Goal: Use online tool/utility: Utilize a website feature to perform a specific function

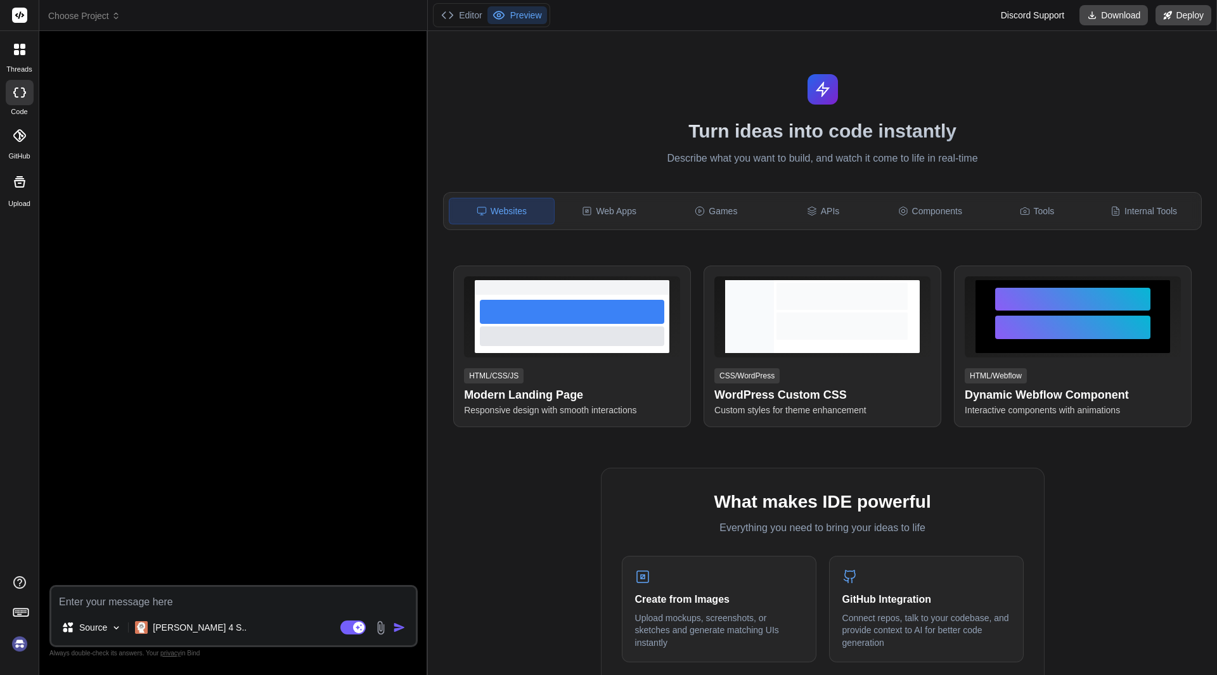
click at [231, 608] on textarea at bounding box center [233, 598] width 364 height 23
click at [105, 610] on div "Source Claude 4 S.. Agent Mode. When this toggle is activated, AI automatically…" at bounding box center [233, 616] width 368 height 62
click at [107, 597] on textarea at bounding box center [233, 598] width 364 height 23
paste textarea "אם אני רוצה להשתמש ב@[URL][DOMAIN_NAME] וליצור [PERSON_NAME] [PERSON_NAME] של ז…"
type textarea "x"
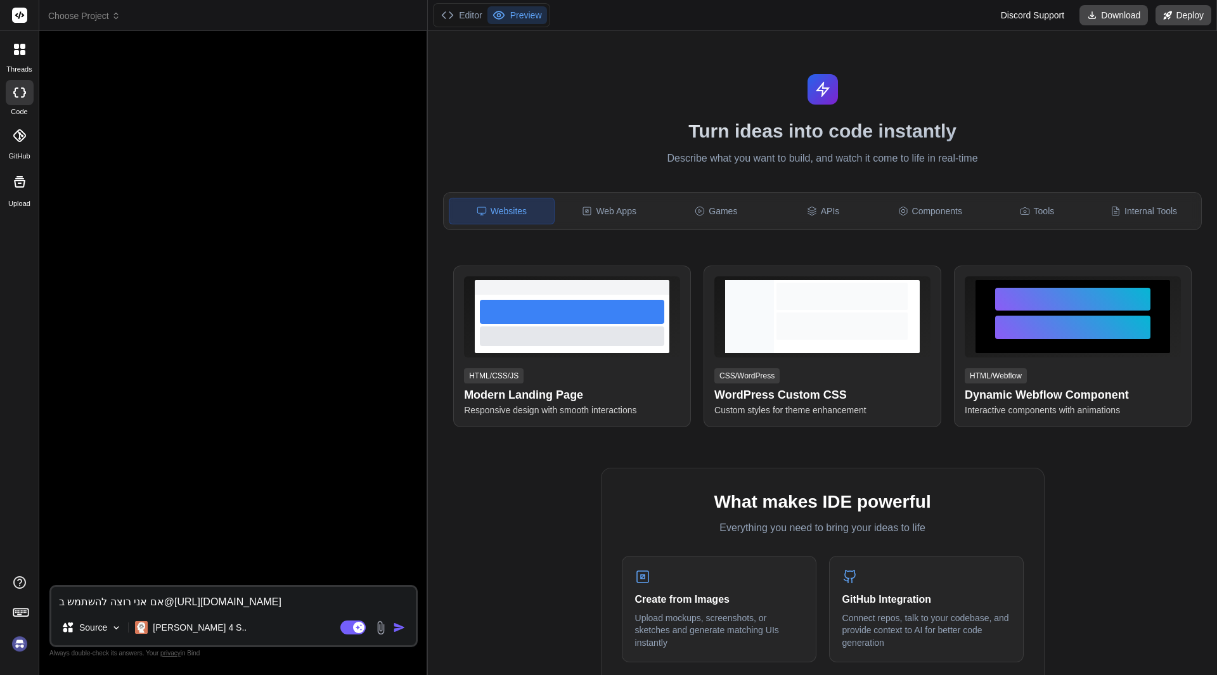
scroll to position [106, 0]
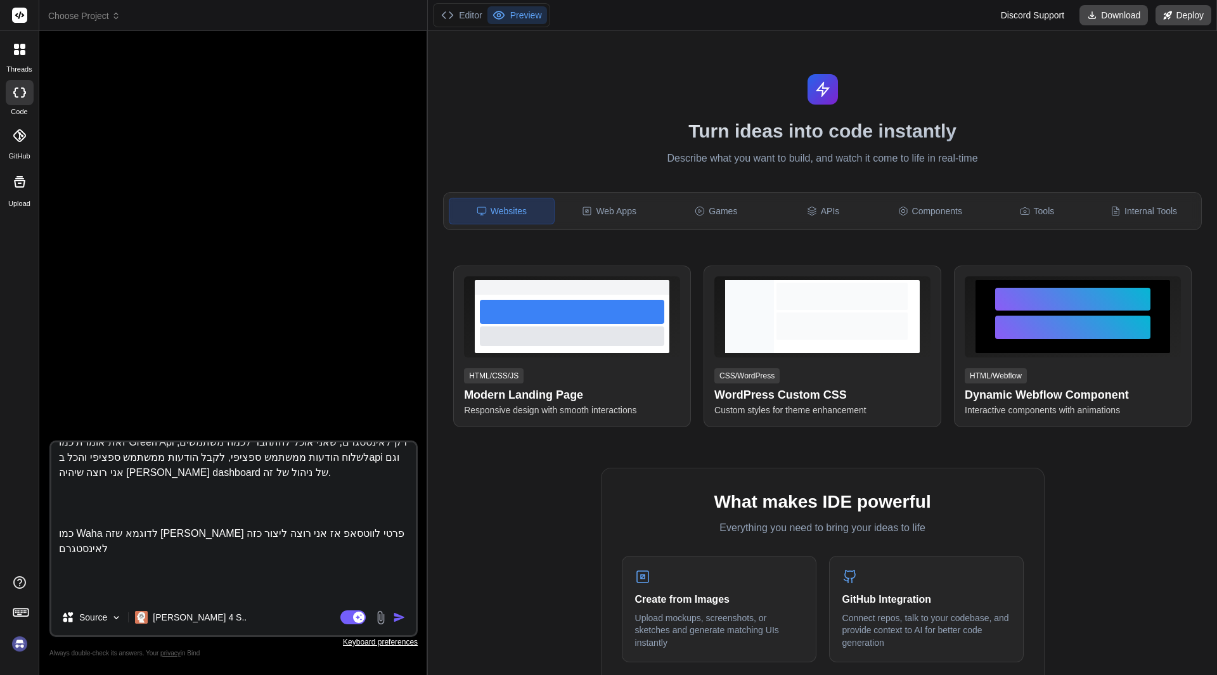
type textarea "אם אני רוצה להשתמש ב@[URL][DOMAIN_NAME] וליצור [PERSON_NAME] [PERSON_NAME] של ז…"
click at [399, 620] on img "button" at bounding box center [399, 617] width 13 height 13
type textarea "x"
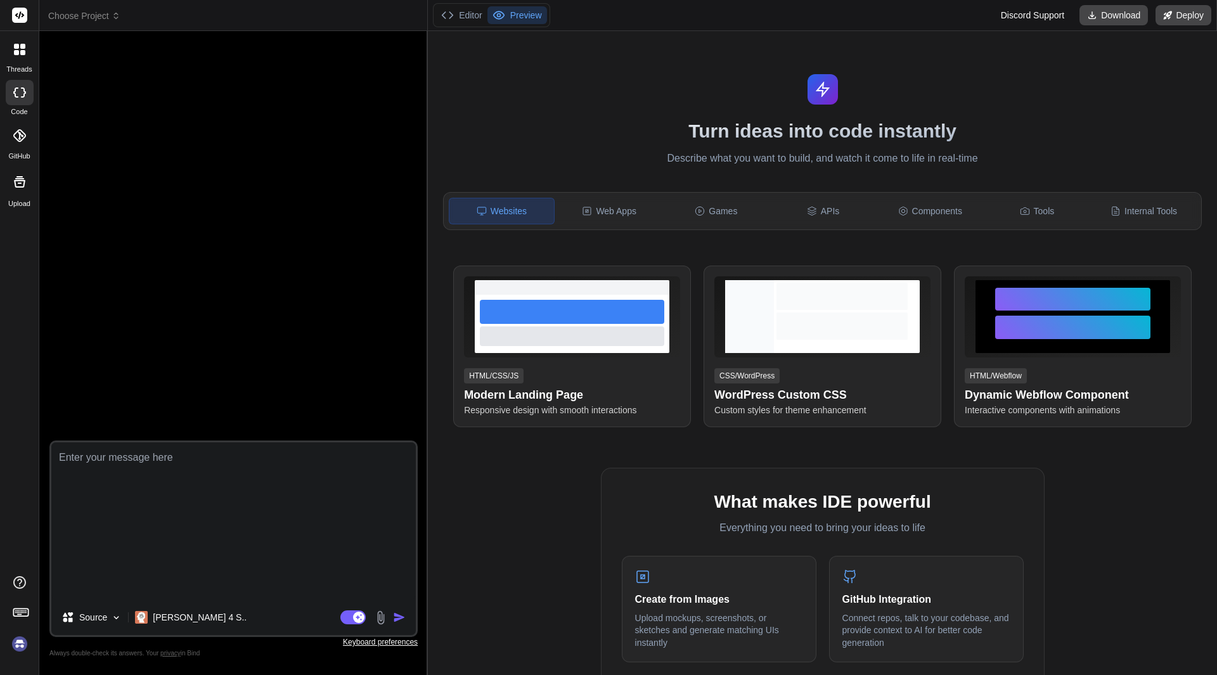
scroll to position [0, 0]
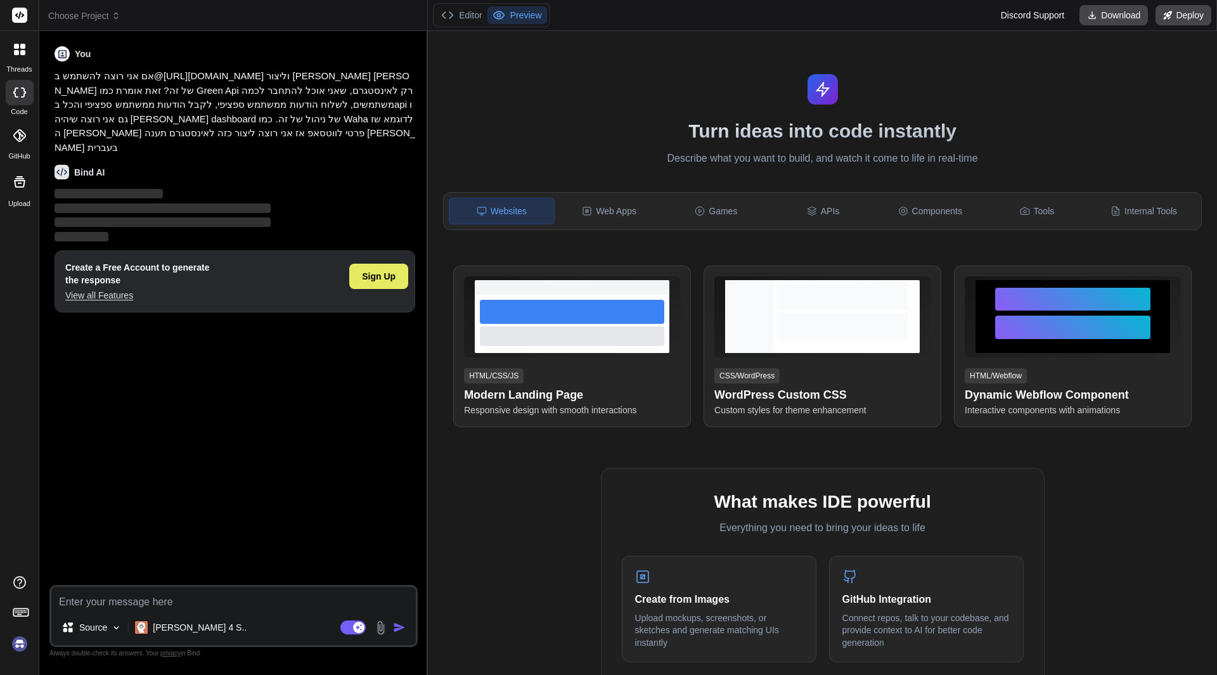
click at [396, 271] on div "Sign Up" at bounding box center [378, 276] width 59 height 25
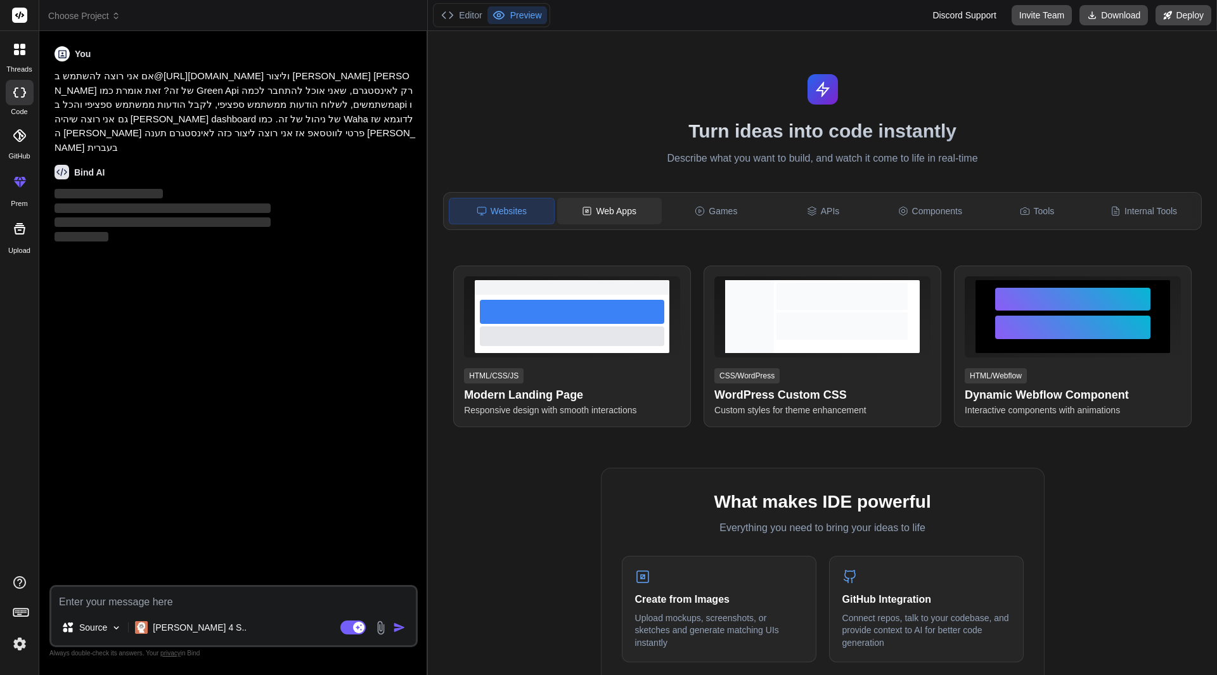
click at [593, 209] on div "Web Apps" at bounding box center [609, 211] width 105 height 27
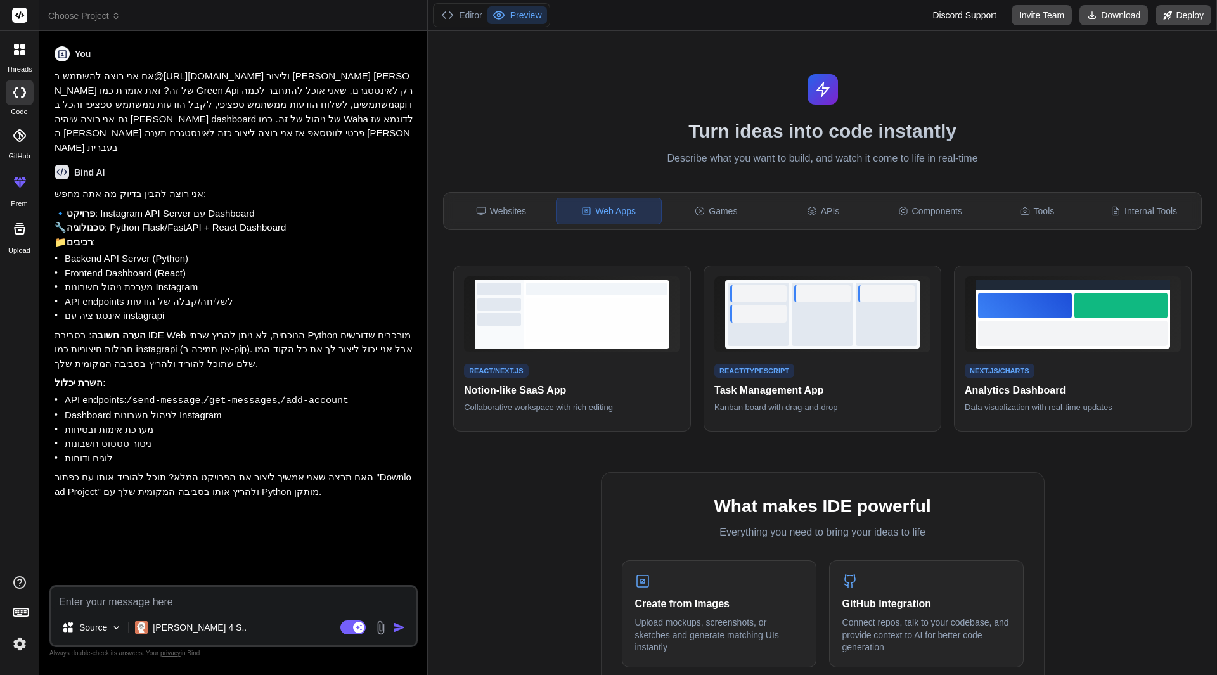
click at [266, 598] on textarea at bounding box center [233, 598] width 364 height 23
click at [19, 68] on label "threads" at bounding box center [18, 69] width 25 height 11
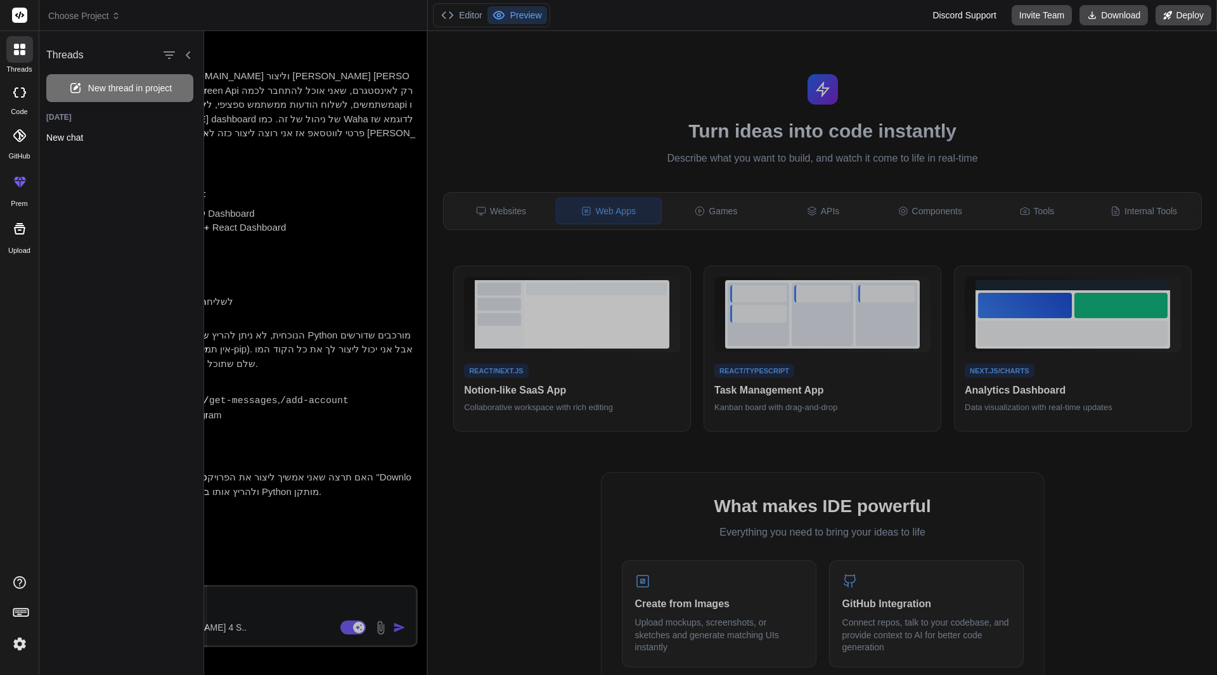
click at [19, 50] on icon at bounding box center [19, 49] width 11 height 11
click at [146, 84] on span "New thread in project" at bounding box center [133, 88] width 84 height 13
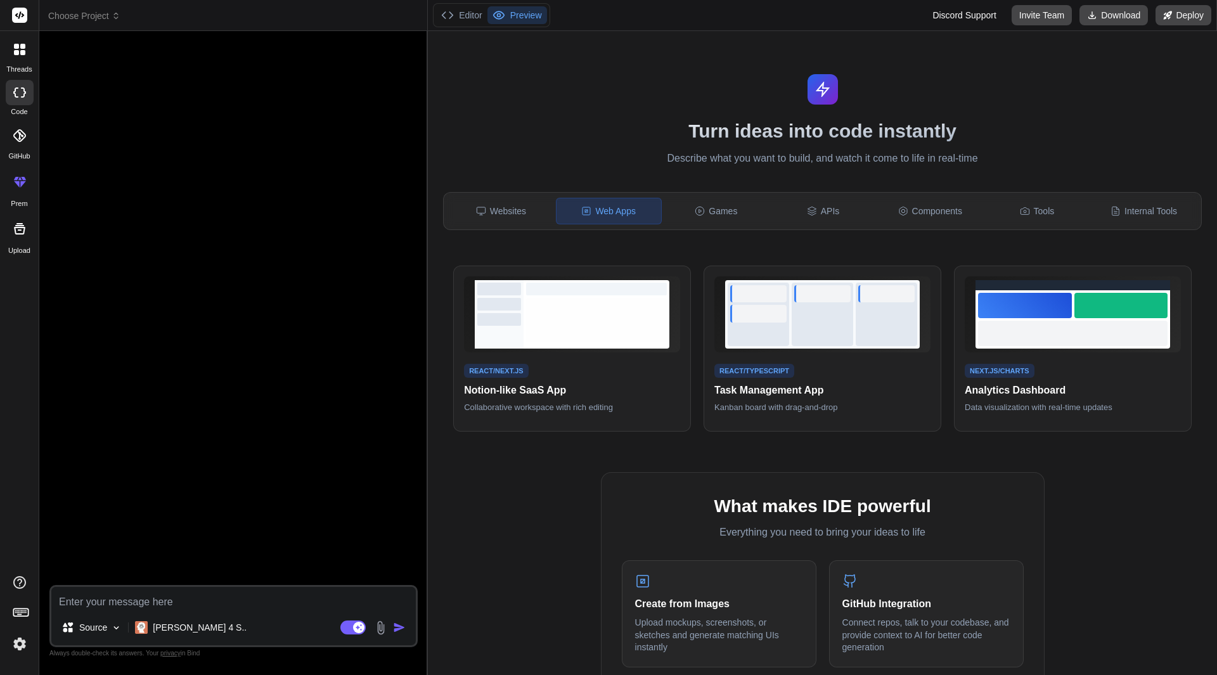
click at [22, 16] on icon at bounding box center [20, 15] width 10 height 8
click at [68, 13] on span "Choose Project" at bounding box center [84, 16] width 72 height 13
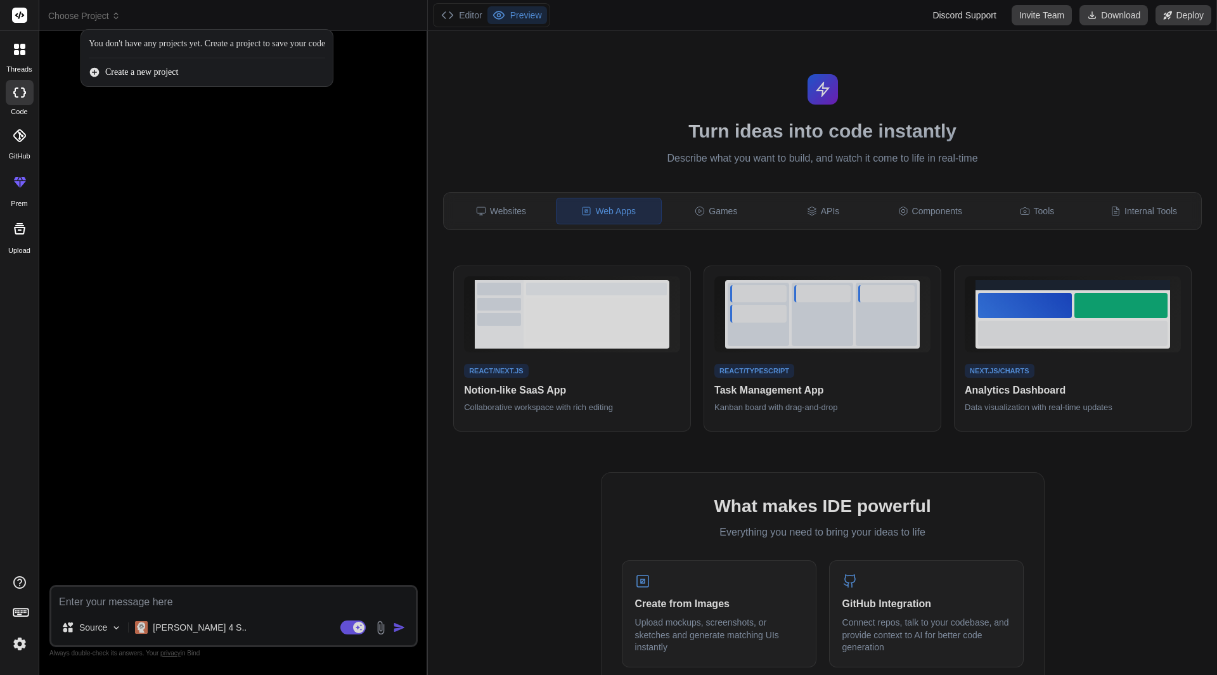
click at [157, 71] on span "Create a new project" at bounding box center [141, 72] width 73 height 13
type textarea "x"
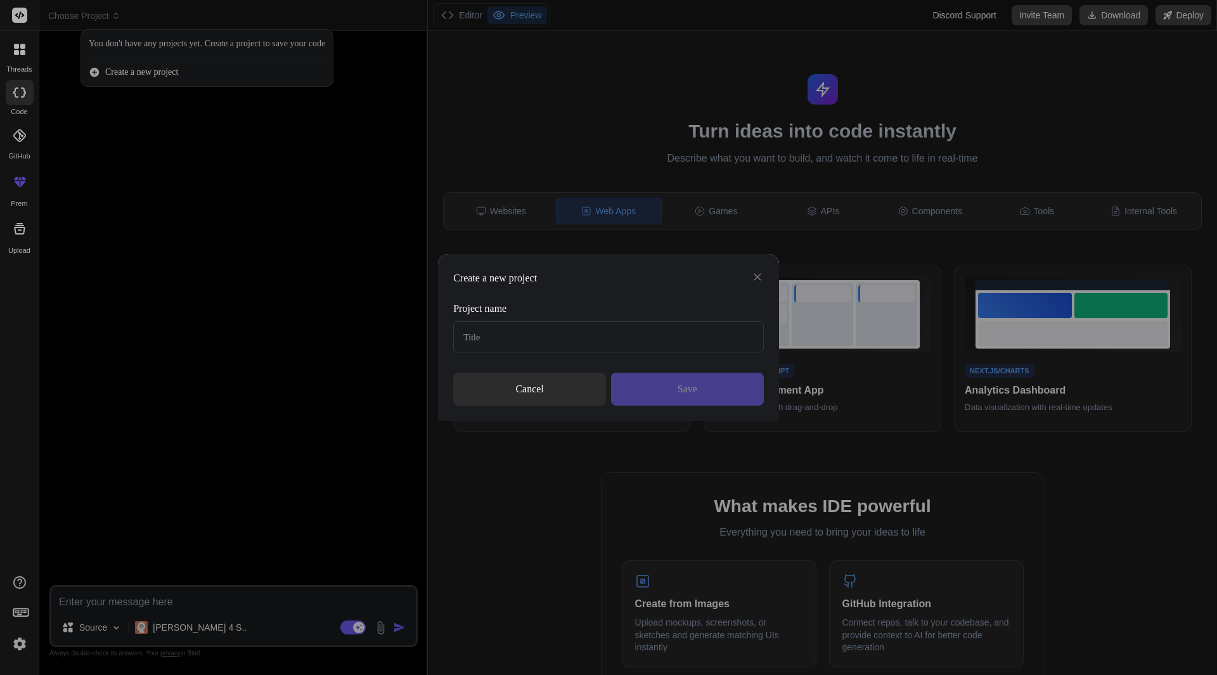
click at [586, 330] on input "text" at bounding box center [608, 336] width 311 height 31
type input "Instagram Server"
click at [751, 384] on div "Save" at bounding box center [687, 389] width 153 height 33
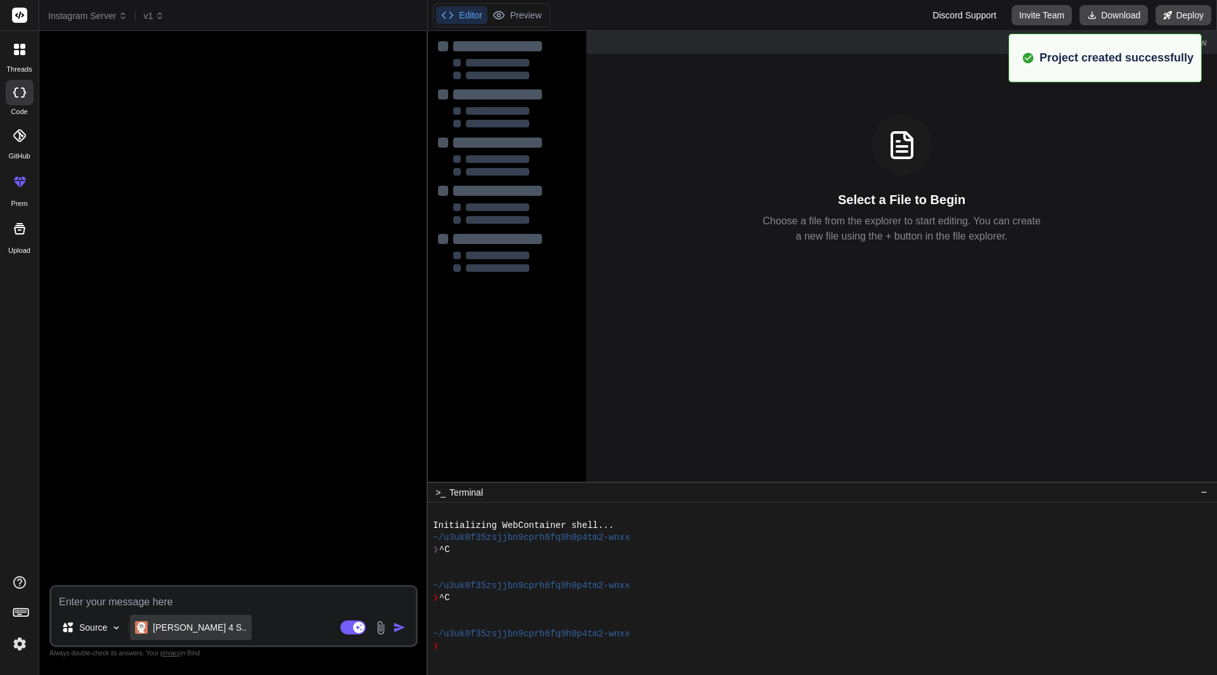
click at [178, 622] on p "[PERSON_NAME] 4 S.." at bounding box center [200, 627] width 94 height 13
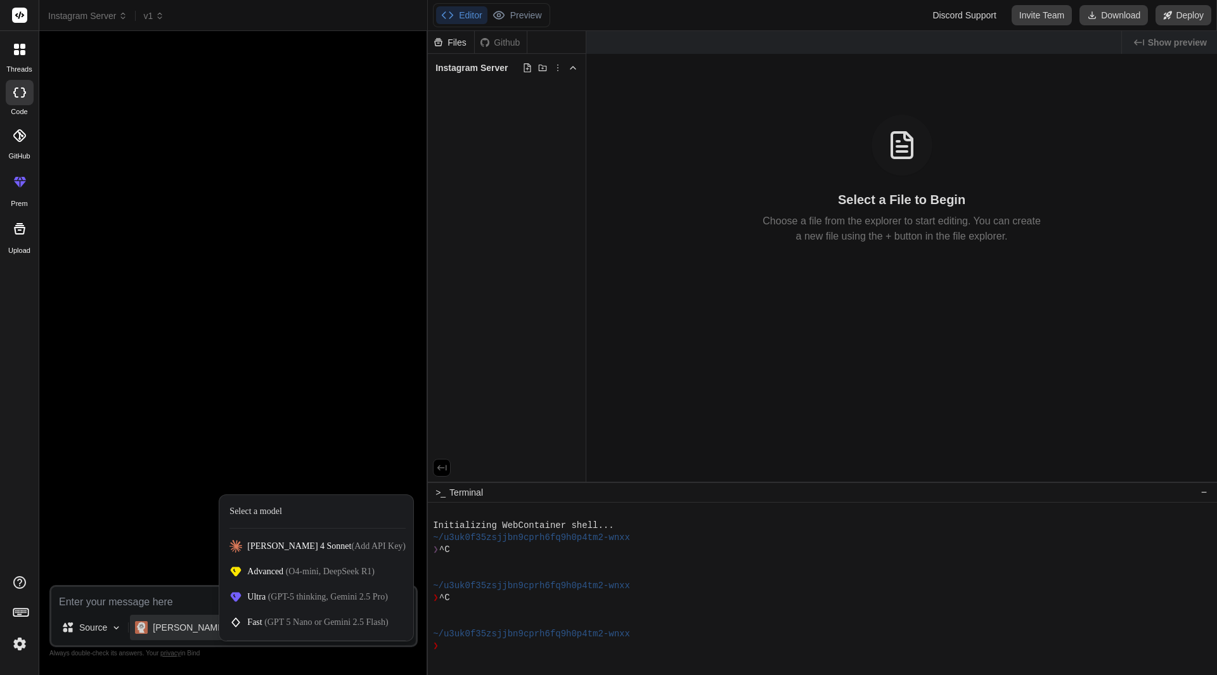
click at [184, 601] on div at bounding box center [608, 337] width 1217 height 675
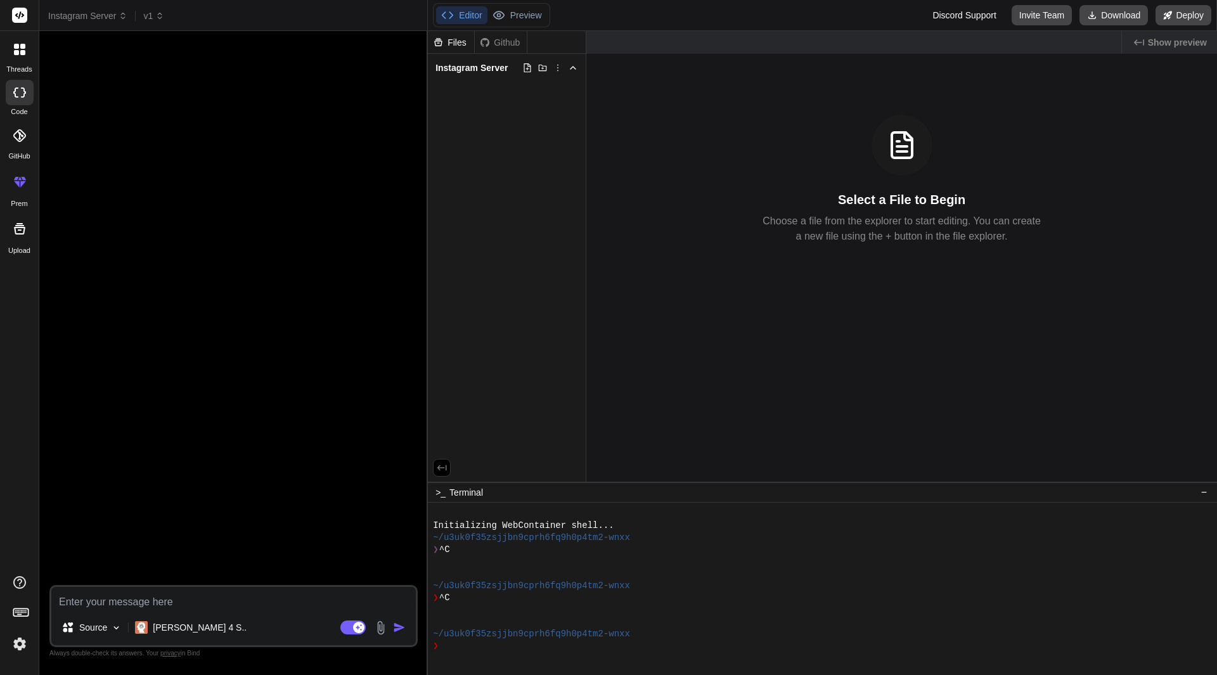
click at [184, 601] on textarea at bounding box center [233, 598] width 364 height 23
paste textarea "אם אני רוצה להשתמש ב@[URL][DOMAIN_NAME] וליצור [PERSON_NAME] [PERSON_NAME] של ז…"
type textarea "x"
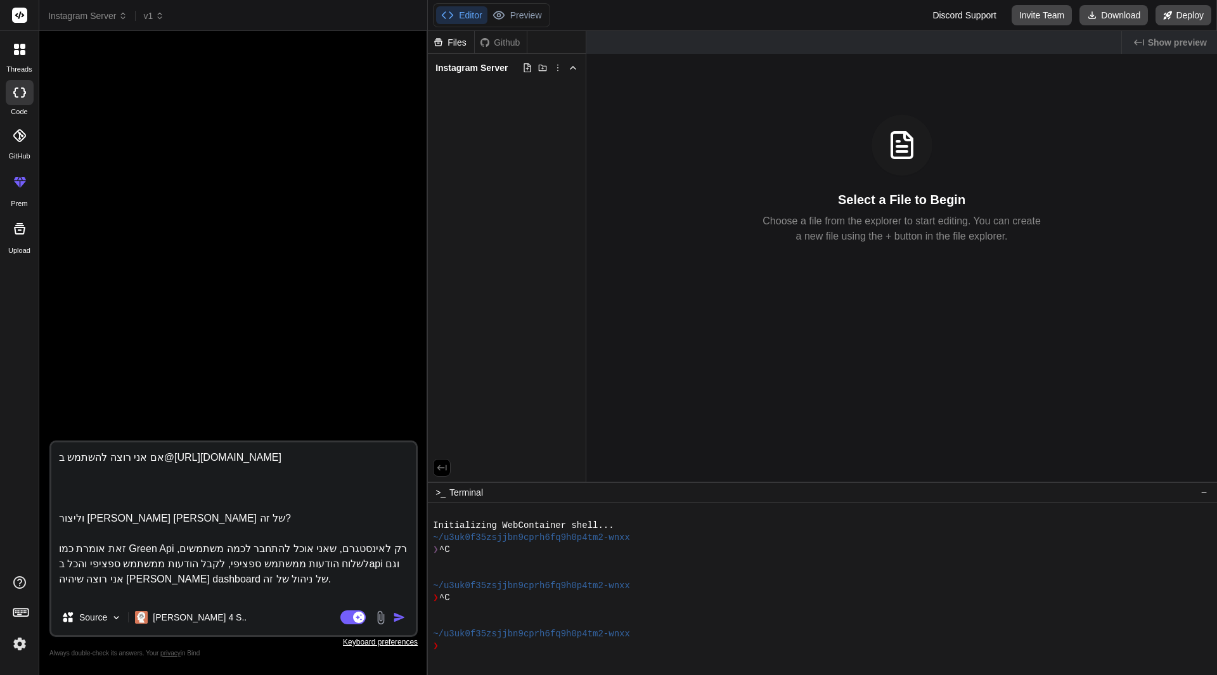
scroll to position [106, 0]
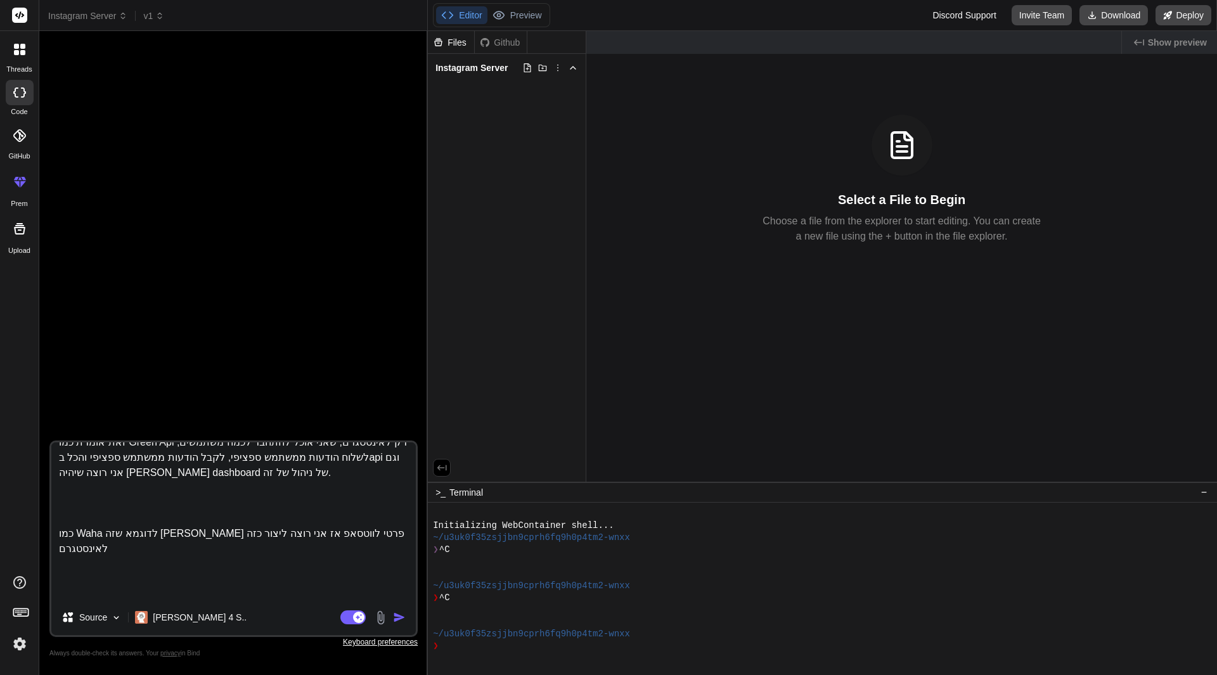
type textarea "אם אני רוצה להשתמש ב@[URL][DOMAIN_NAME] וליצור [PERSON_NAME] [PERSON_NAME] של ז…"
click at [398, 616] on img "button" at bounding box center [399, 617] width 13 height 13
type textarea "x"
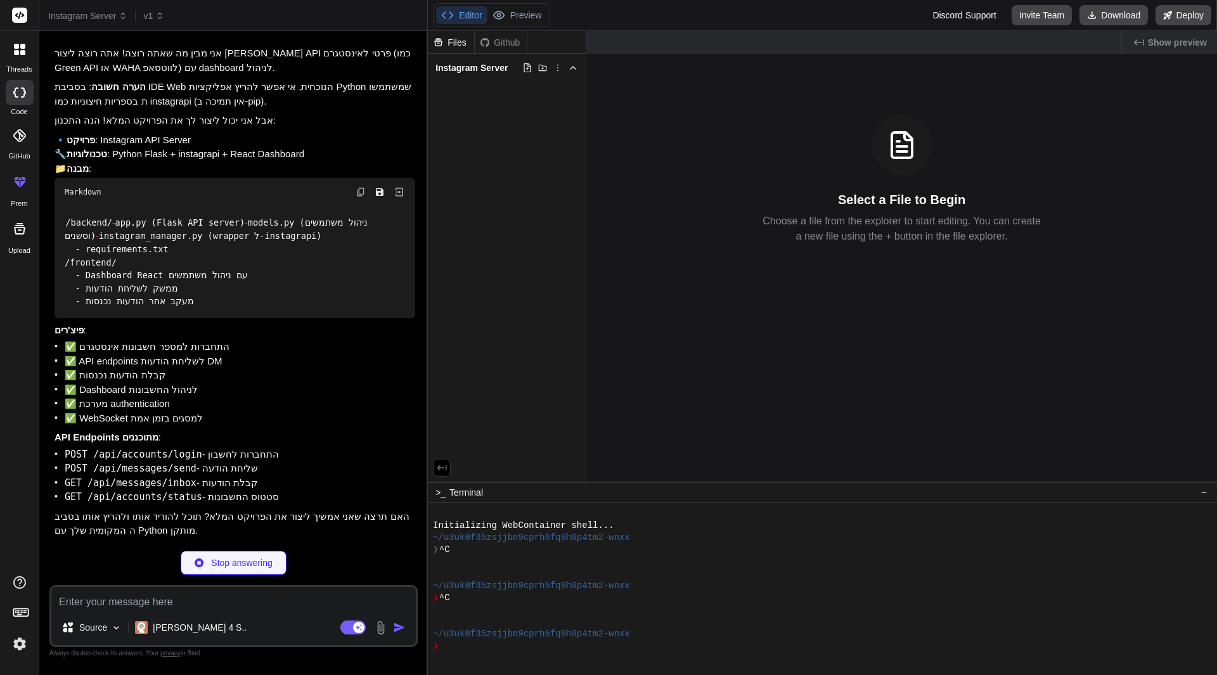
scroll to position [137, 0]
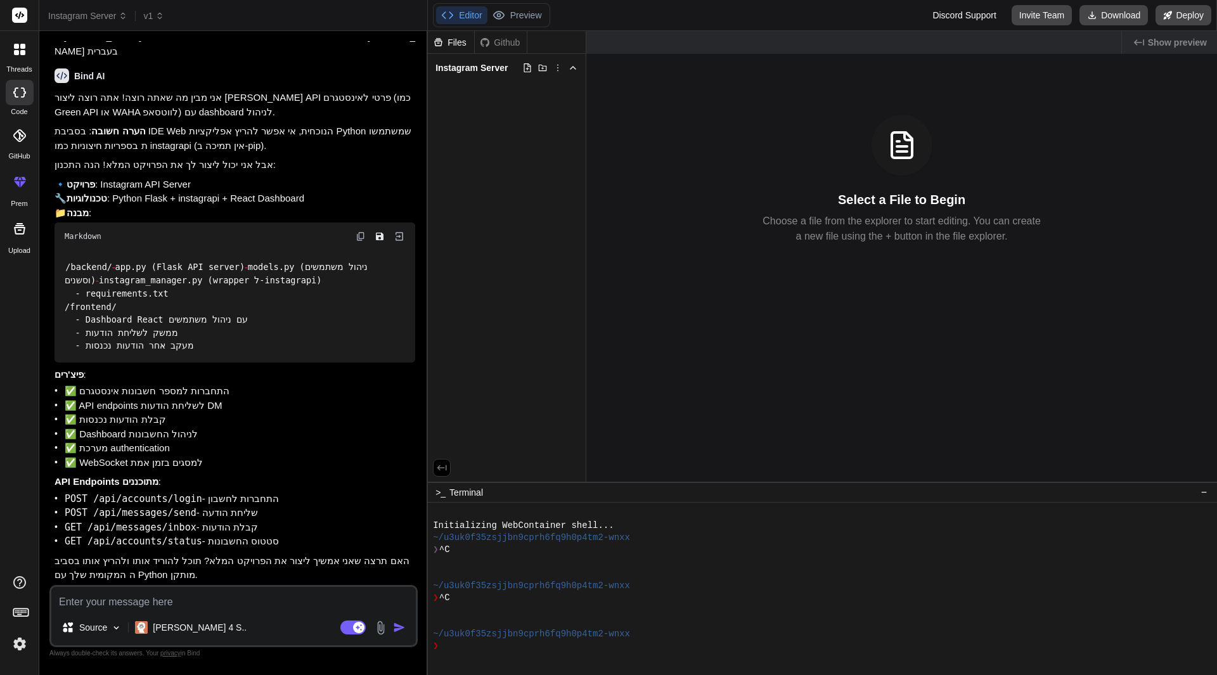
click at [203, 605] on textarea at bounding box center [233, 598] width 364 height 23
type textarea "x"
type textarea "f"
type textarea "x"
type textarea "fi"
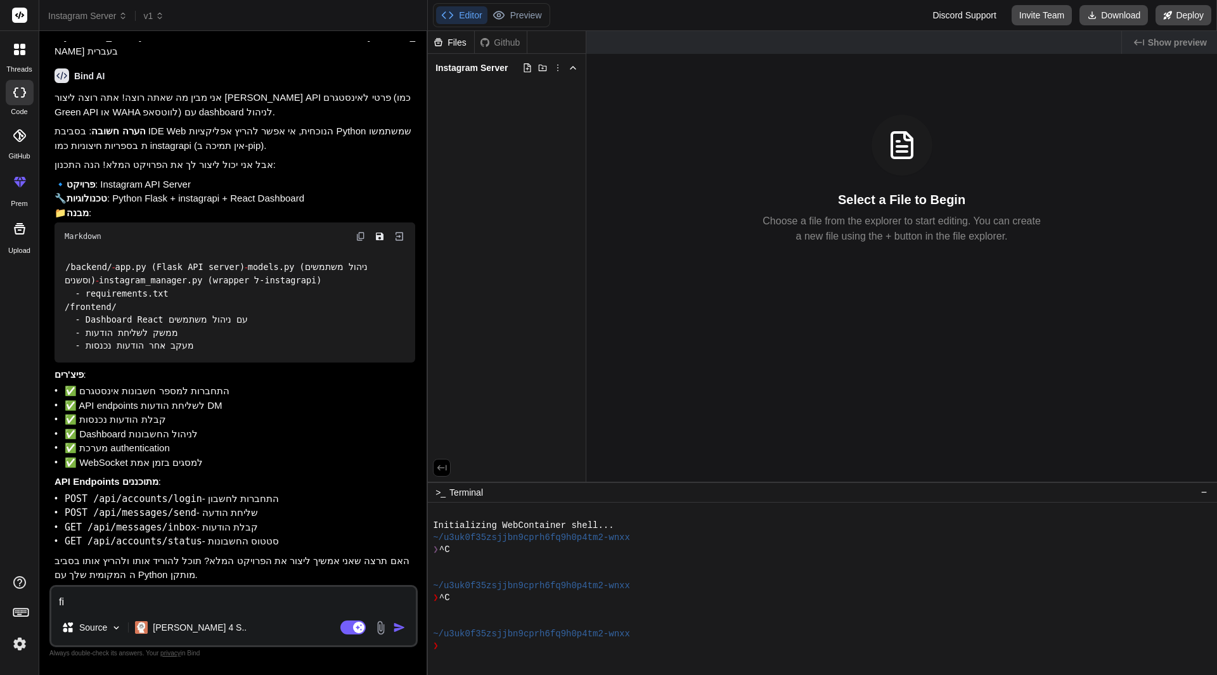
type textarea "x"
type textarea "fi"
type textarea "x"
type textarea "fi"
type textarea "x"
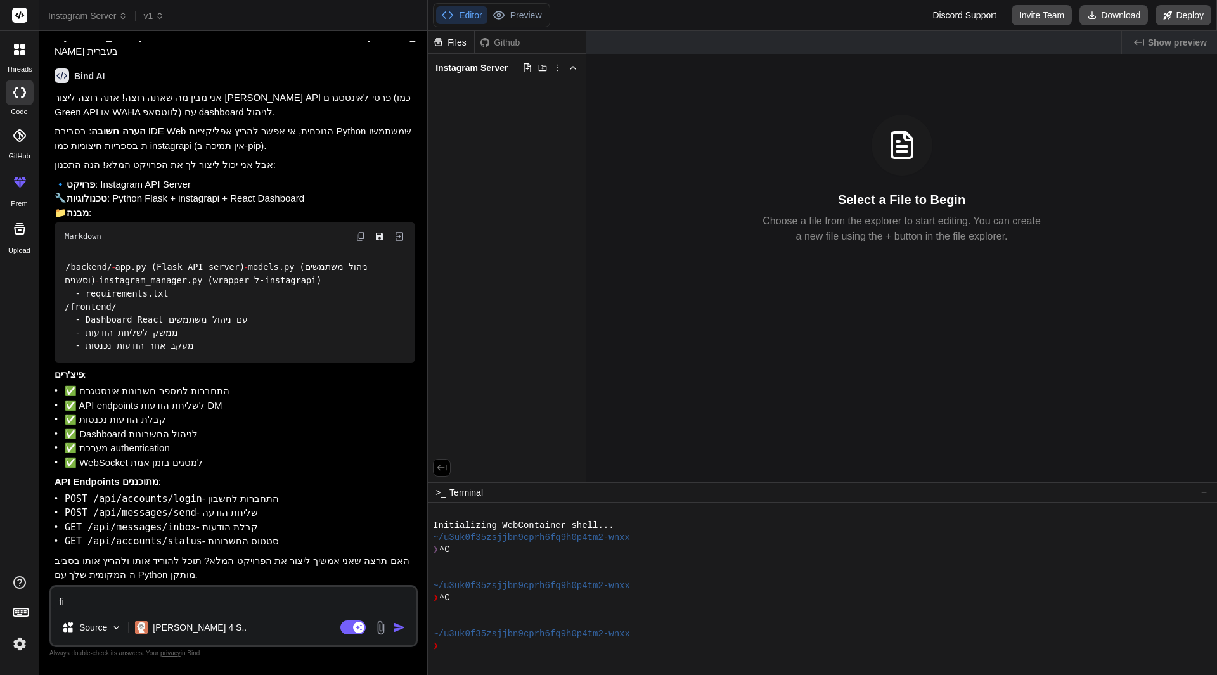
type textarea "f"
type textarea "x"
type textarea "כ"
type textarea "x"
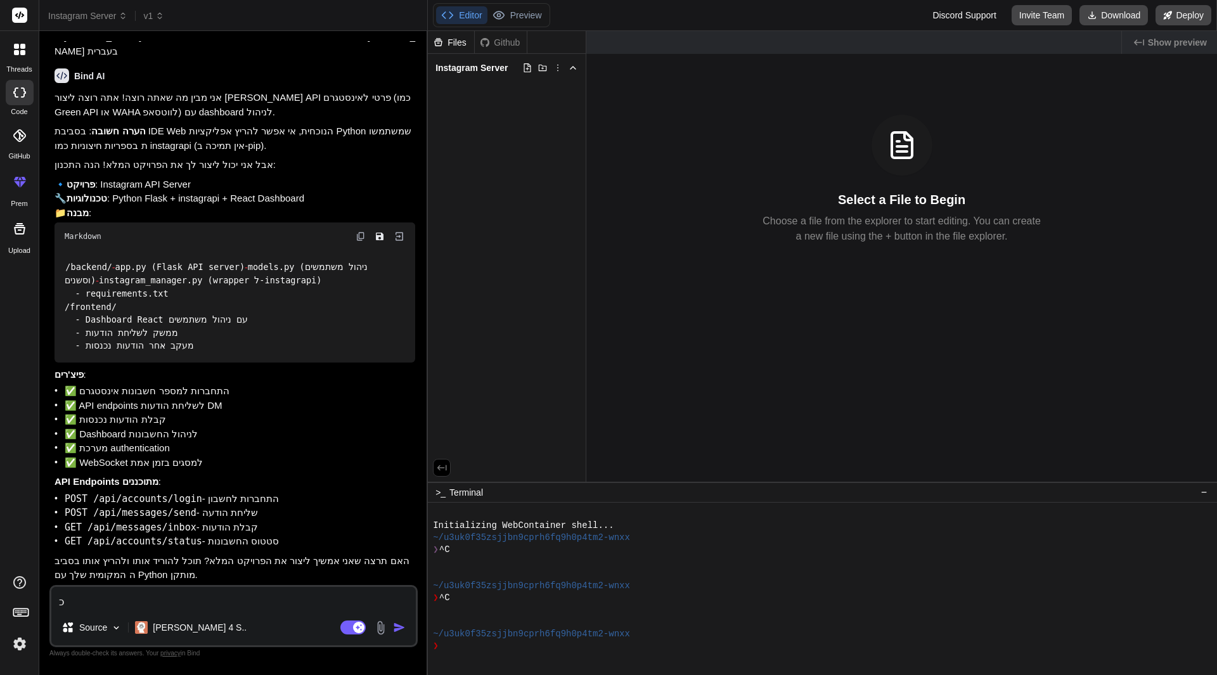
type textarea "כן"
type textarea "x"
type textarea "כן"
type textarea "x"
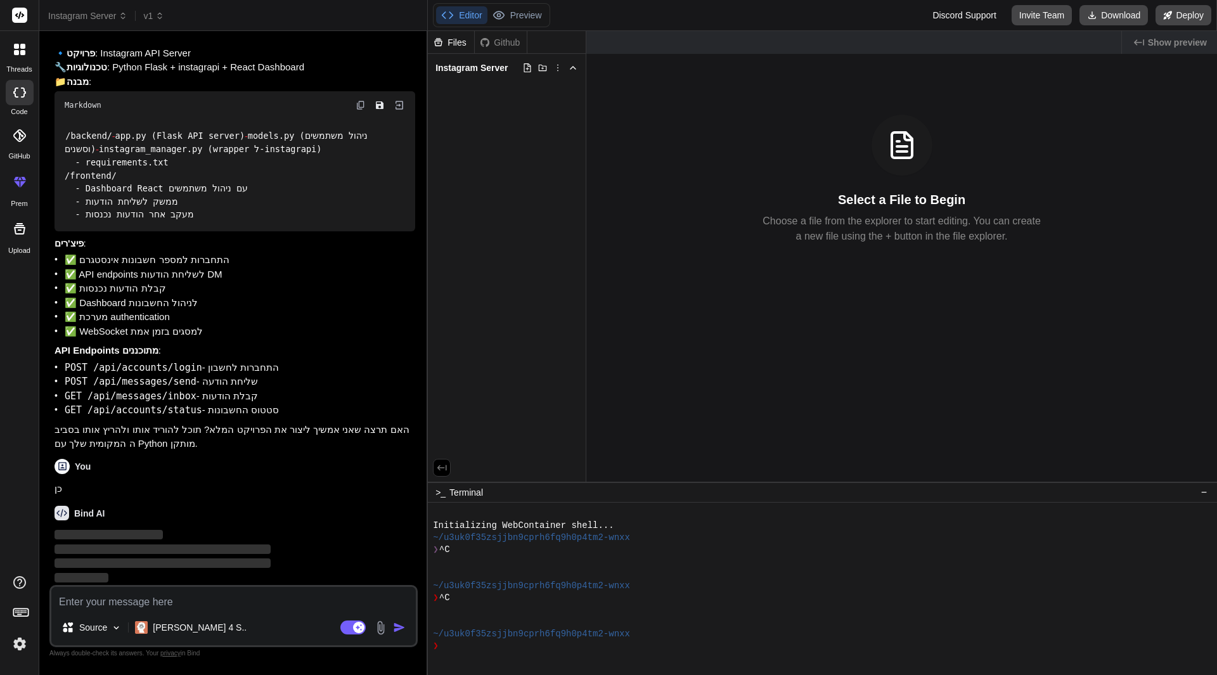
scroll to position [269, 0]
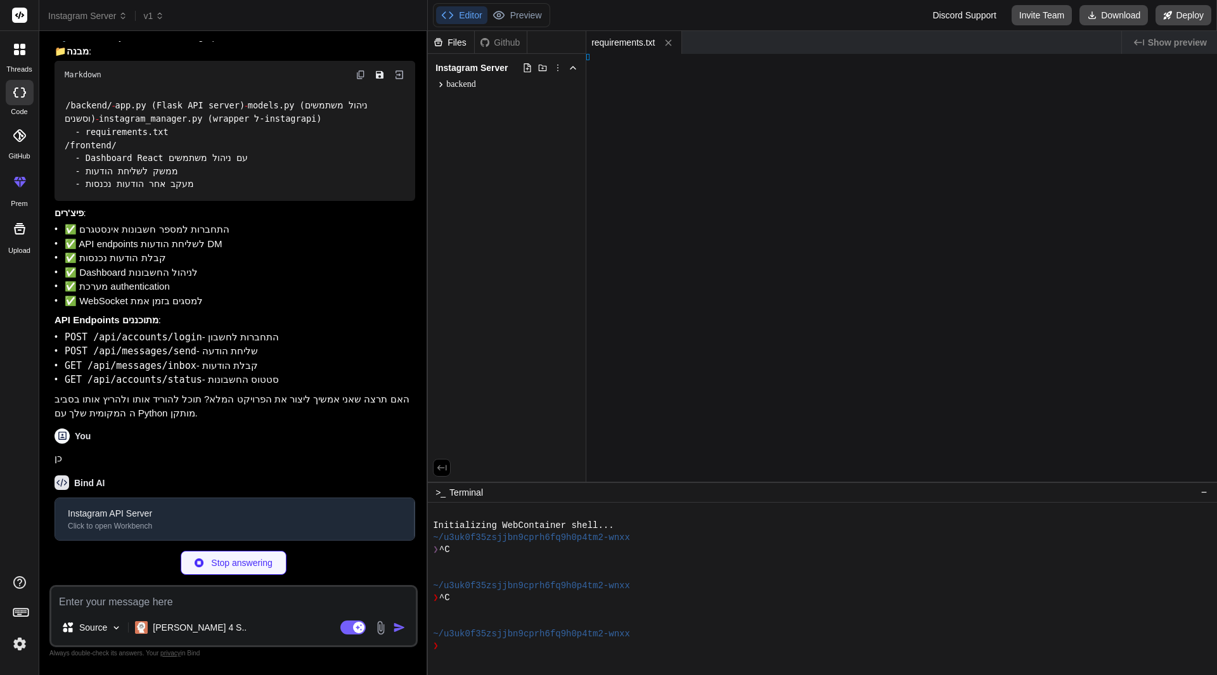
type textarea "x"
type textarea "_api.log'"
type textarea "x"
type textarea "sages"
type textarea "x"
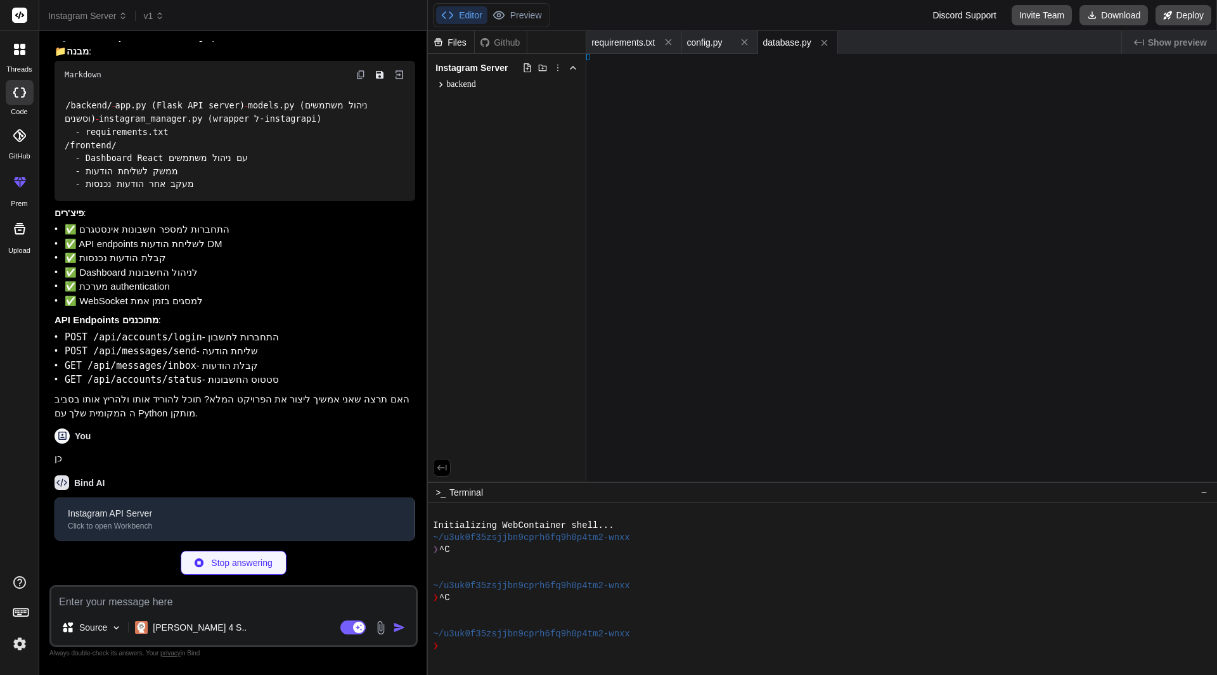
type textarea ": True}"
type textarea "x"
type textarea "e)"
type textarea "x"
type textarea "} }"
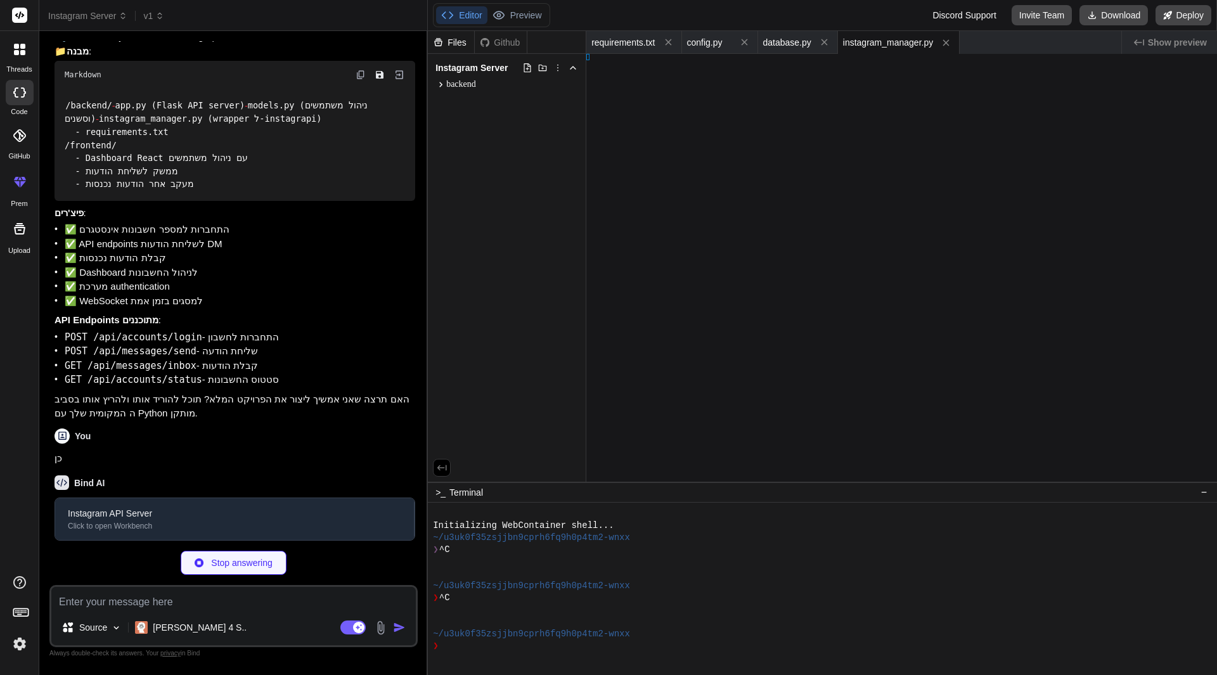
type textarea "x"
type textarea "> </html>"
type textarea "x"
type textarea ")"
type textarea "x"
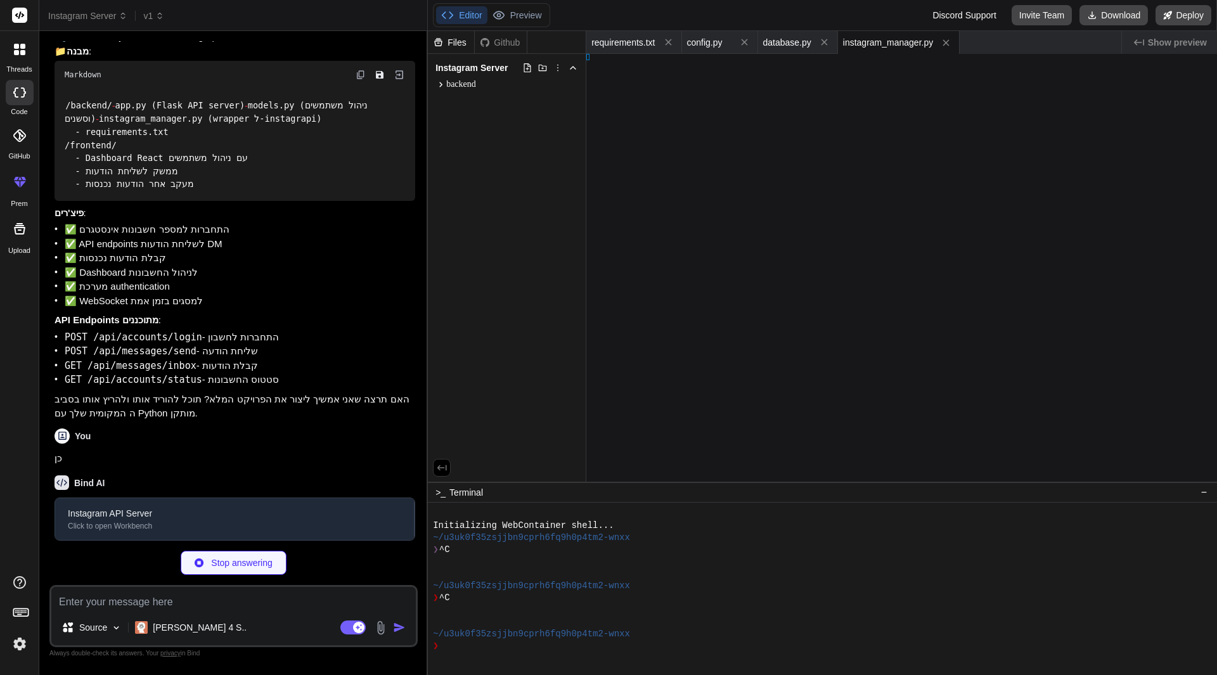
type textarea "[], }"
type textarea "x"
type textarea "}, }"
type textarea "x"
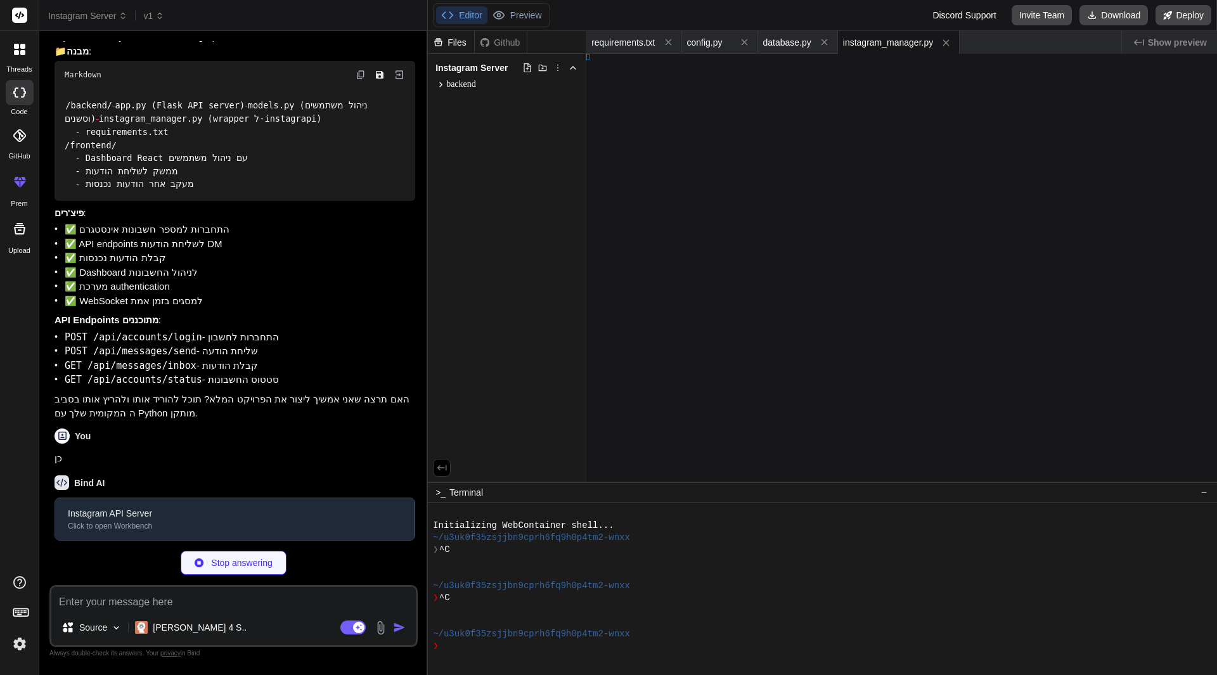
type textarea "} }"
type textarea "x"
type textarea "p"
type textarea "x"
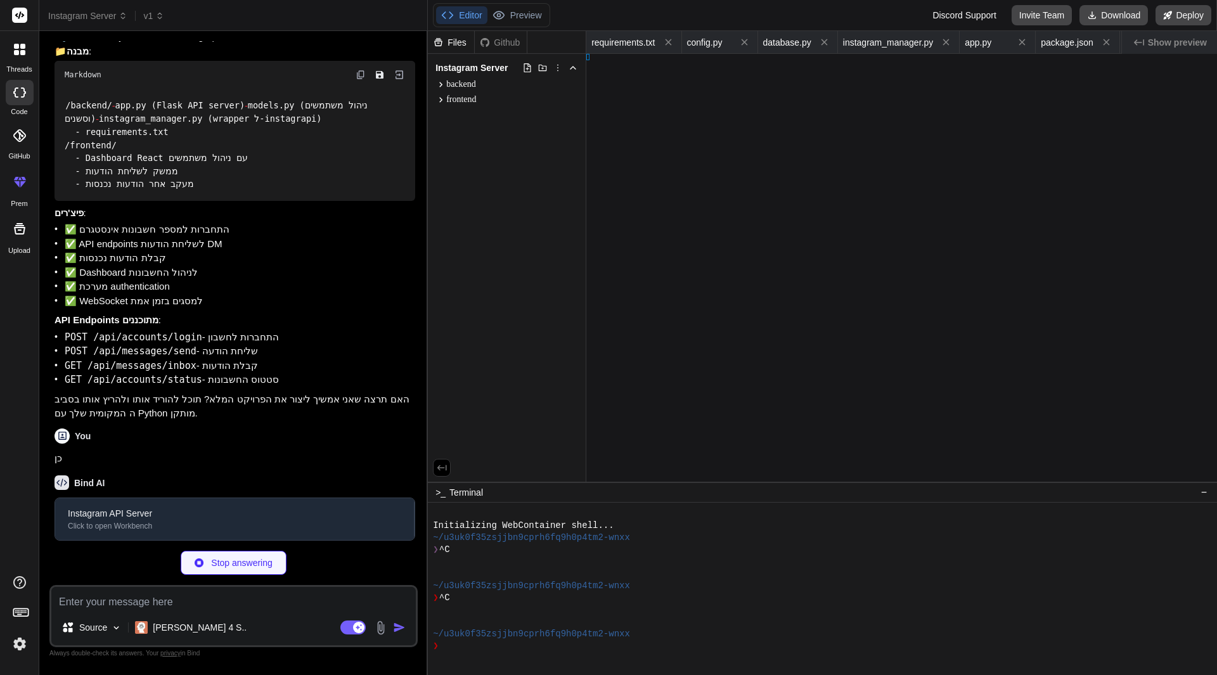
type textarea "ider> ) }"
type textarea "x"
type textarea "hboard"
type textarea "x"
type textarea "ccounts"
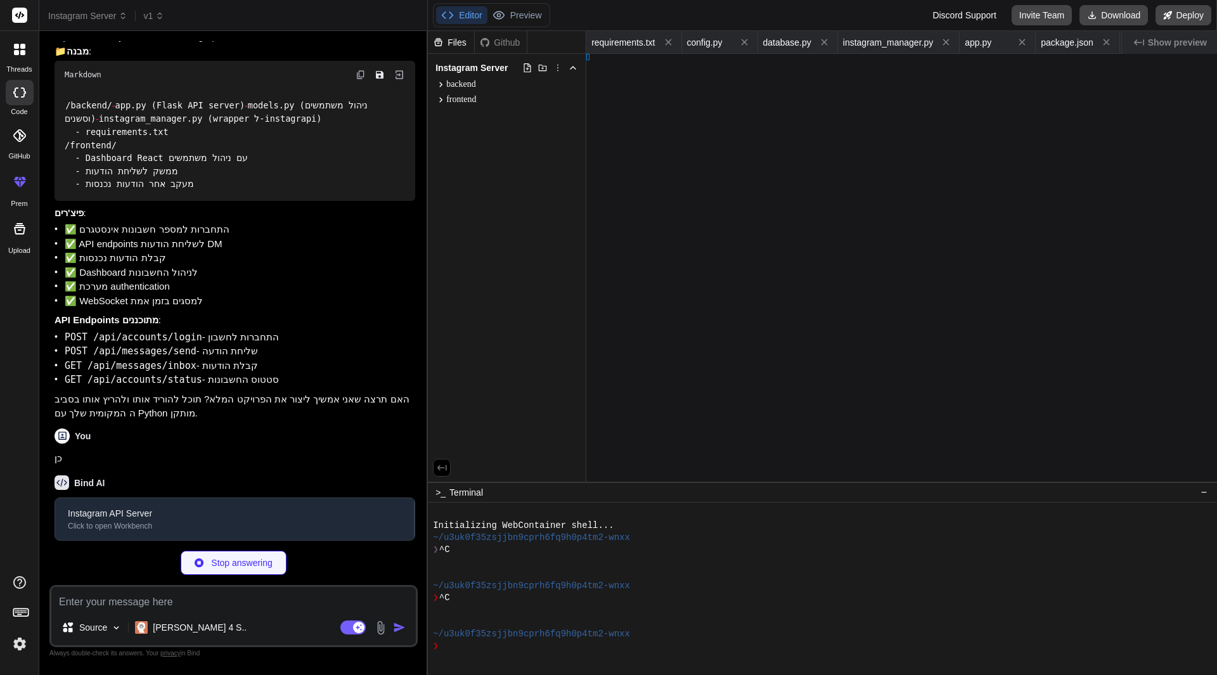
type textarea "x"
type textarea "s"
type textarea "x"
type textarea "ngs"
type textarea "x"
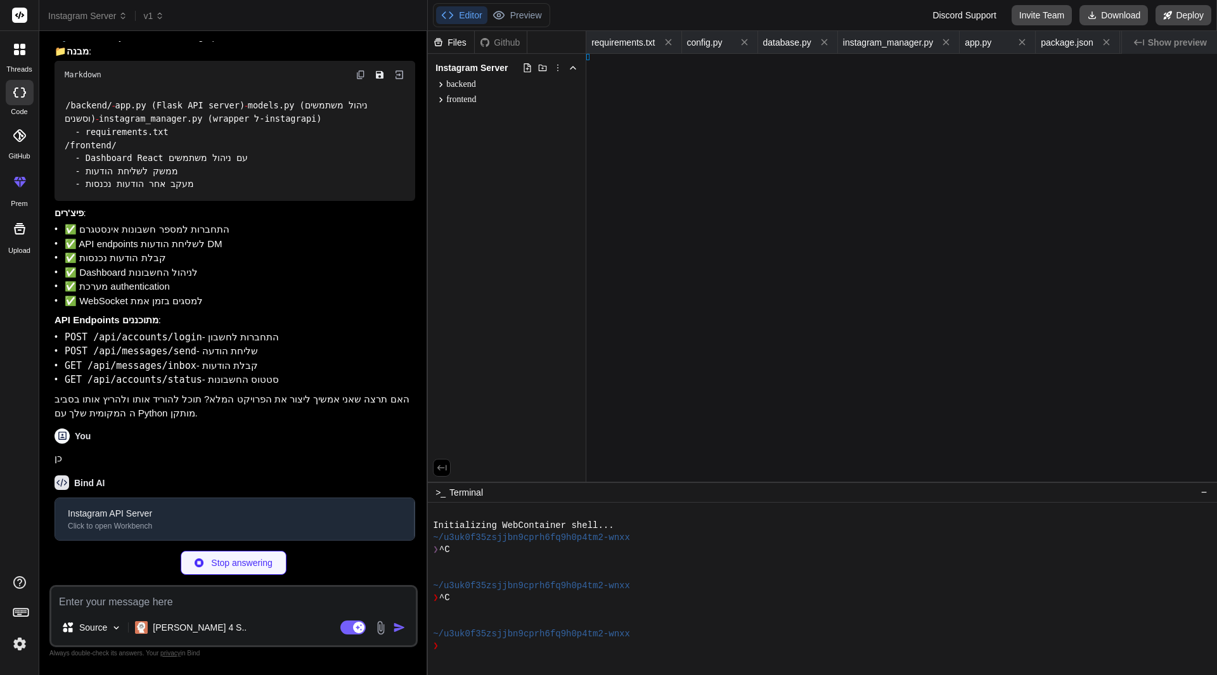
type textarea "מבודדת."
type textarea "x"
type textarea "5000"
type textarea "x"
type textarea "ain()"
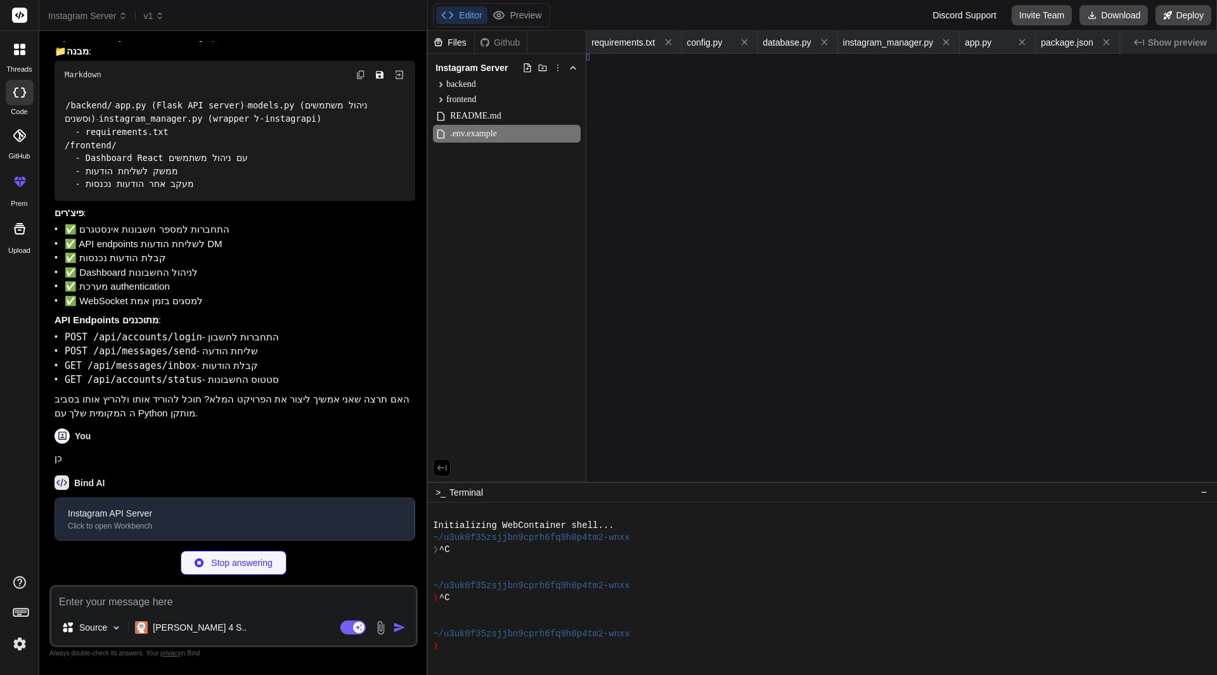
type textarea "x"
type textarea "} }"
type textarea "x"
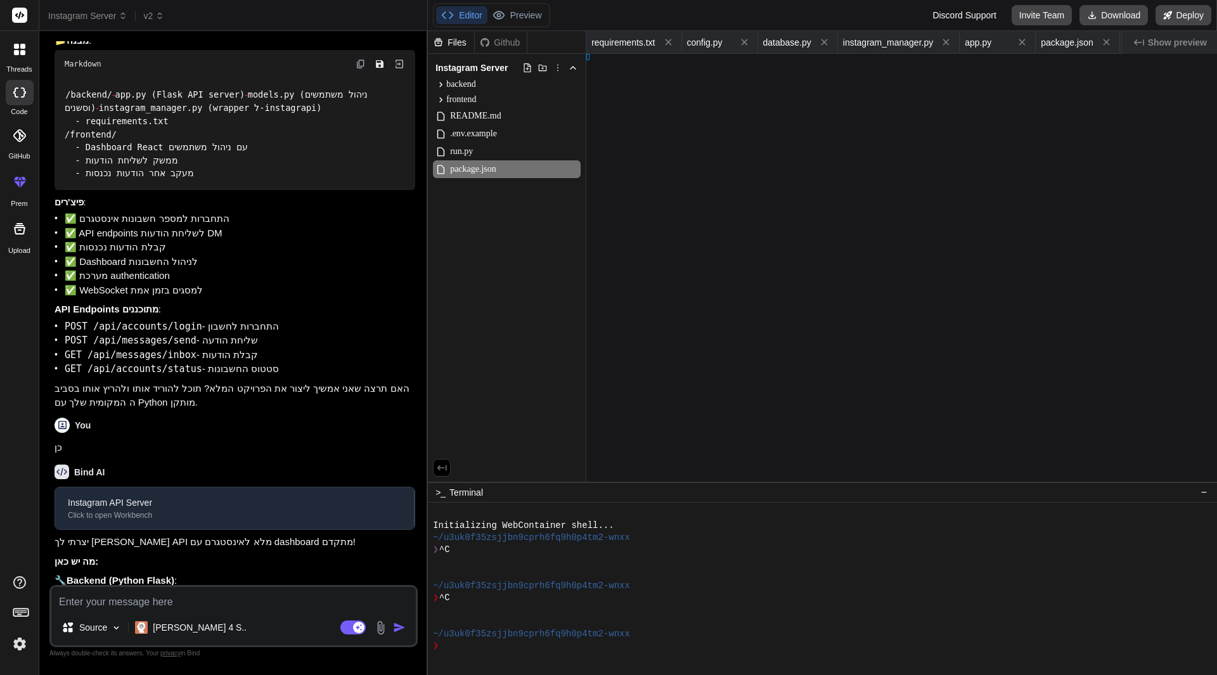
type textarea ""license": "MIT", "repository": { "type": "git", "url": "[URL][DOMAIN_NAME][PER…"
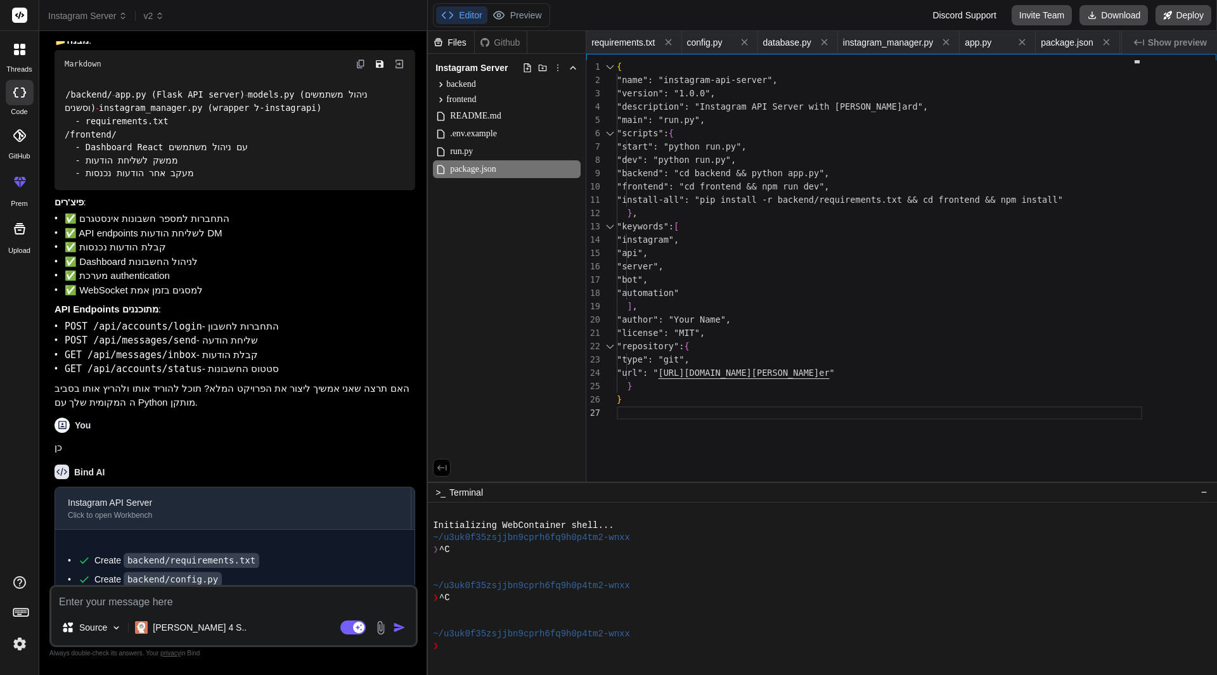
scroll to position [0, 1524]
type textarea "x"
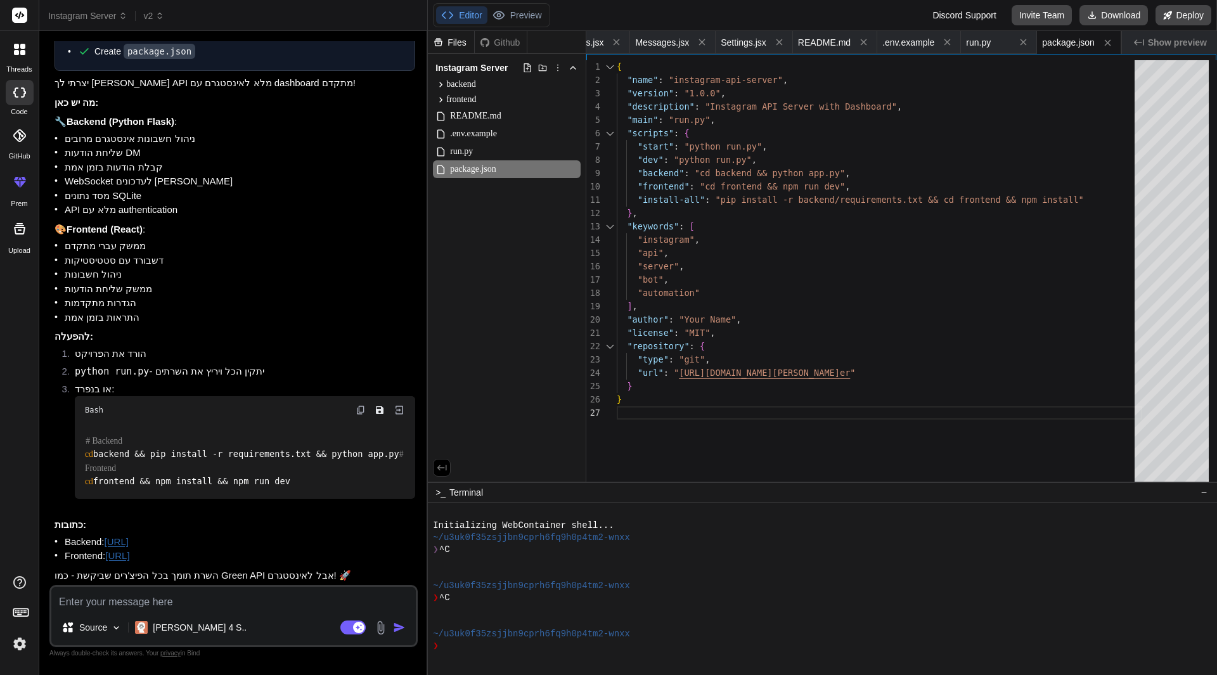
scroll to position [1273, 0]
click at [515, 136] on div ".env.example" at bounding box center [507, 134] width 148 height 18
type textarea "# Server Configuration HOST=[TECHNICAL_ID] PORT=5000"
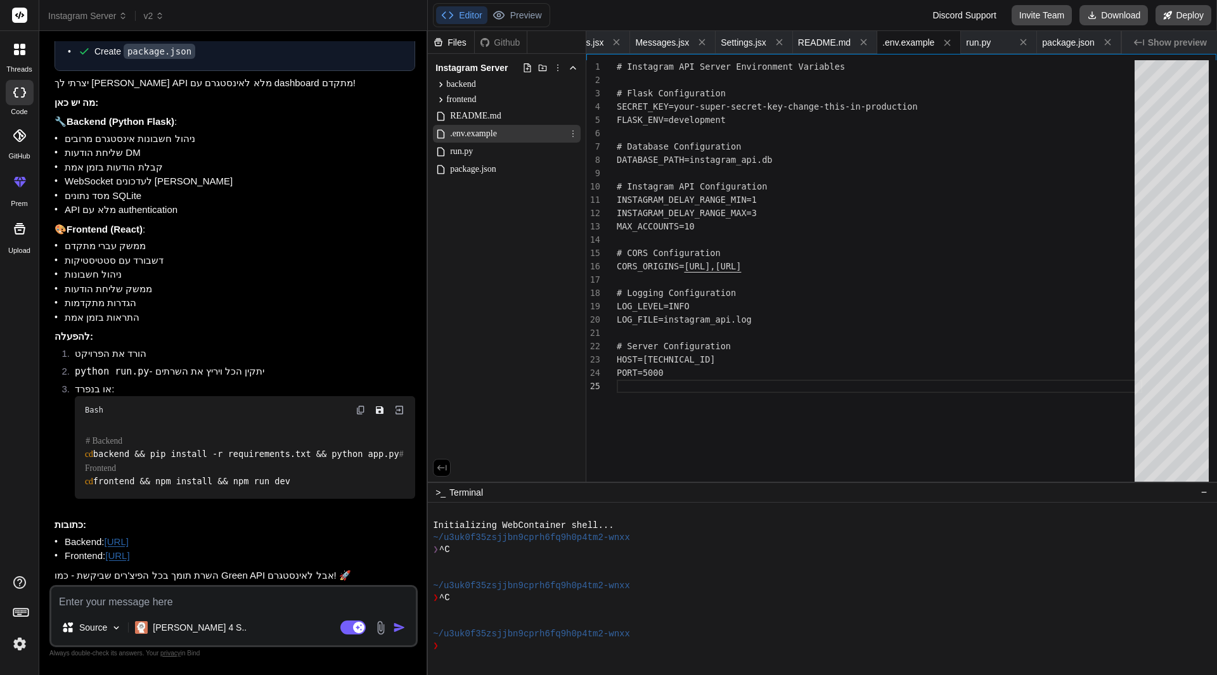
click at [524, 129] on div ".env.example" at bounding box center [507, 134] width 148 height 18
click at [1126, 18] on button "Download" at bounding box center [1113, 15] width 68 height 20
type textarea "x"
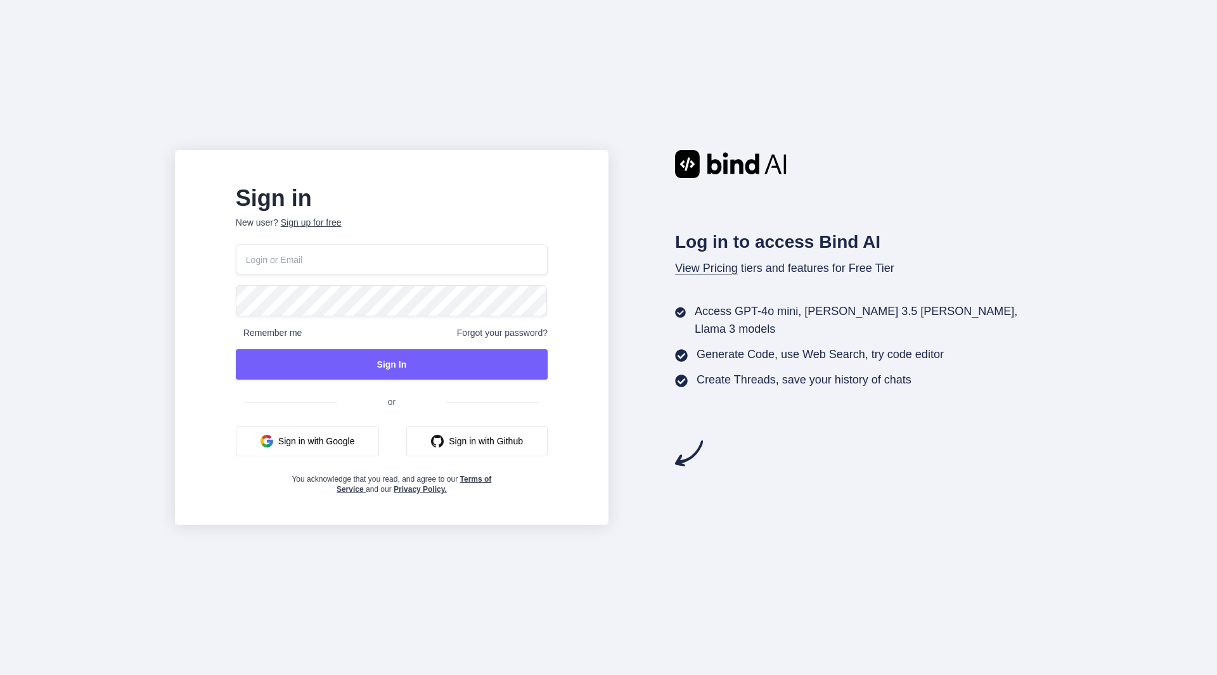
click at [371, 439] on button "Sign in with Google" at bounding box center [308, 441] width 144 height 30
click at [635, 344] on div "Log in to access Bind AI View Pricing tiers and features for Free Tier Access G…" at bounding box center [825, 308] width 434 height 317
